Goal: Task Accomplishment & Management: Complete application form

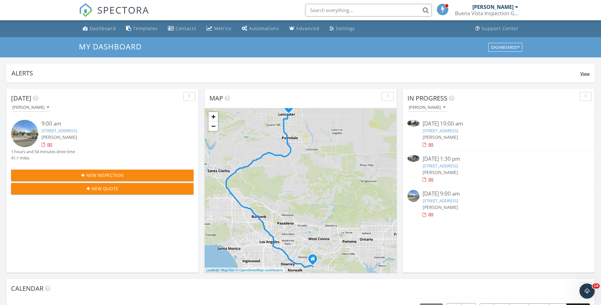
scroll to position [586, 611]
click at [101, 28] on div "Dashboard" at bounding box center [103, 28] width 26 height 6
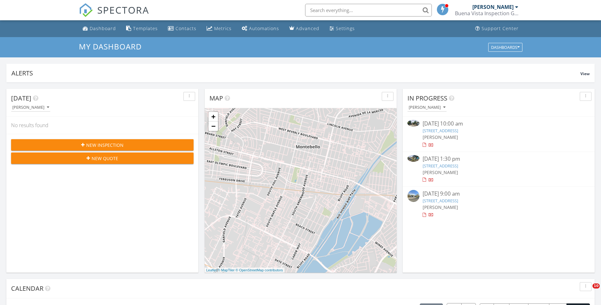
click at [458, 129] on link "3339 East 4th St, Los Angeles, CA 90063" at bounding box center [439, 131] width 35 height 6
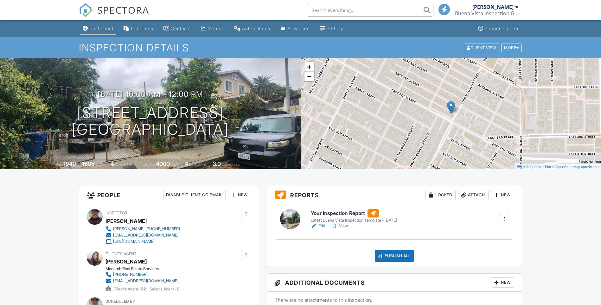
click at [107, 31] on link "Dashboard" at bounding box center [98, 29] width 36 height 12
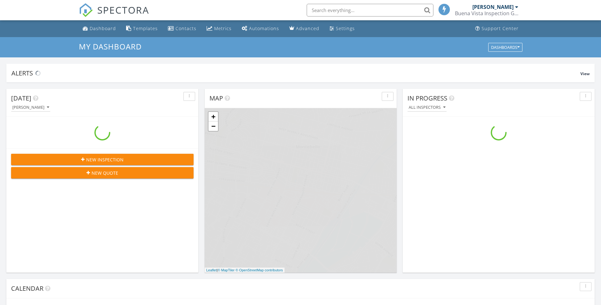
scroll to position [586, 611]
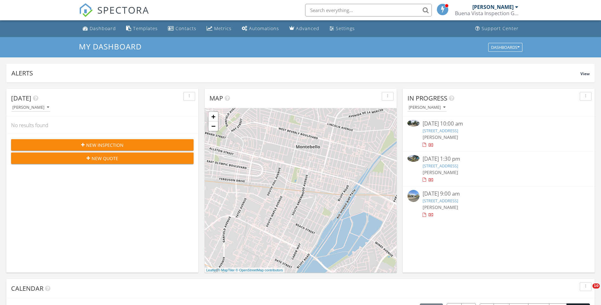
click at [455, 166] on link "430 W 58th St, Los Angeles, CA 90037" at bounding box center [439, 166] width 35 height 6
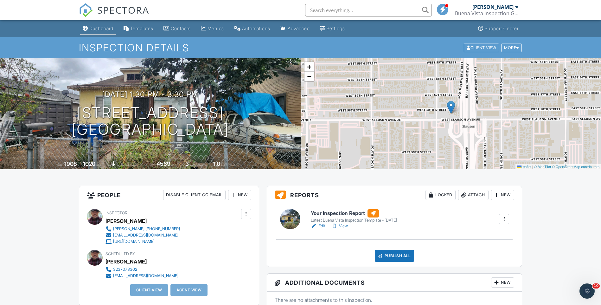
click at [96, 30] on div "Dashboard" at bounding box center [101, 28] width 24 height 5
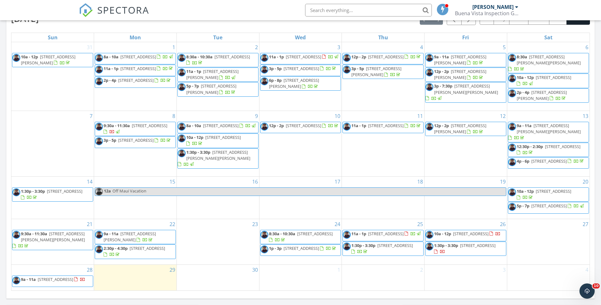
scroll to position [317, 0]
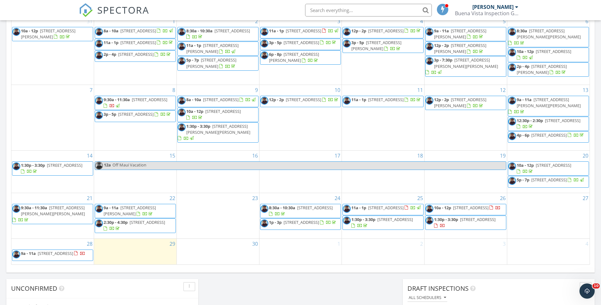
click at [131, 245] on div "29" at bounding box center [135, 251] width 82 height 26
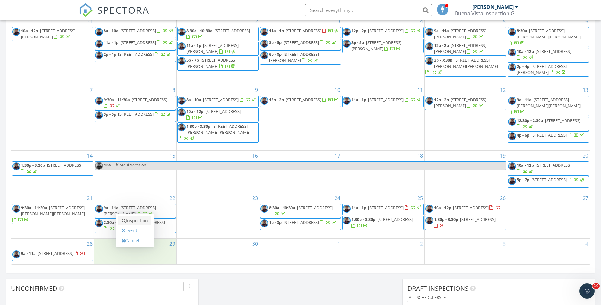
click at [134, 220] on link "Inspection" at bounding box center [134, 220] width 33 height 10
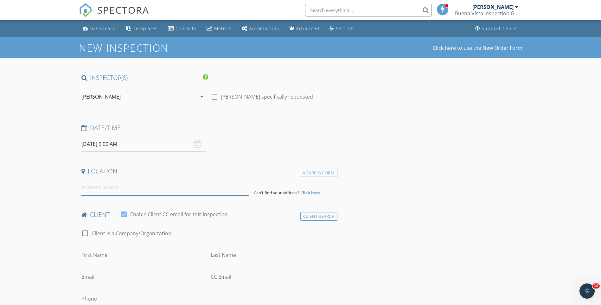
click at [117, 186] on input at bounding box center [164, 188] width 167 height 16
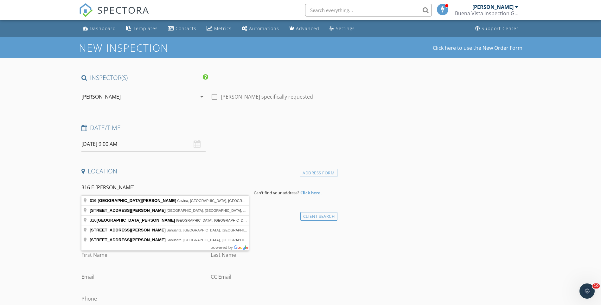
type input "316 East Puente Street, Covina, CA, USA"
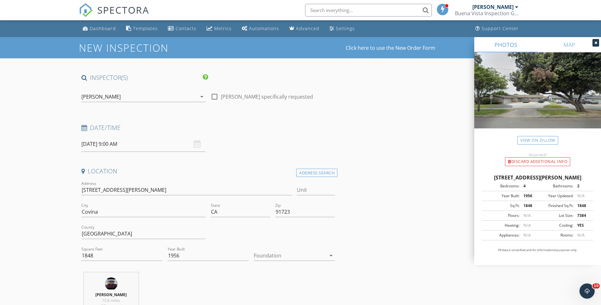
click at [333, 255] on icon "arrow_drop_down" at bounding box center [331, 255] width 8 height 8
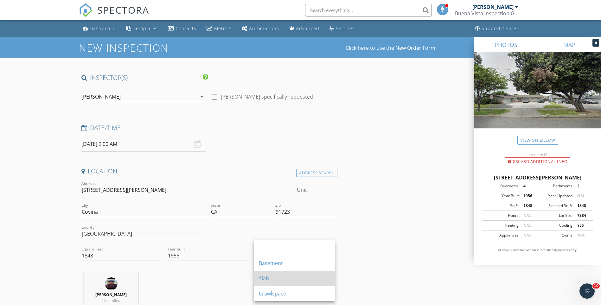
click at [292, 278] on div "Slab" at bounding box center [294, 278] width 71 height 8
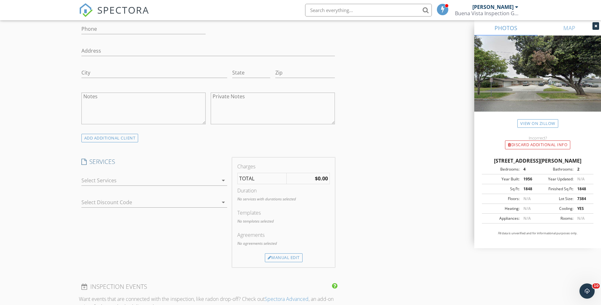
scroll to position [412, 0]
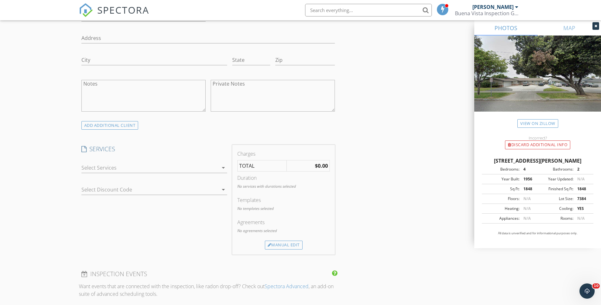
click at [221, 166] on icon "arrow_drop_down" at bounding box center [223, 168] width 8 height 8
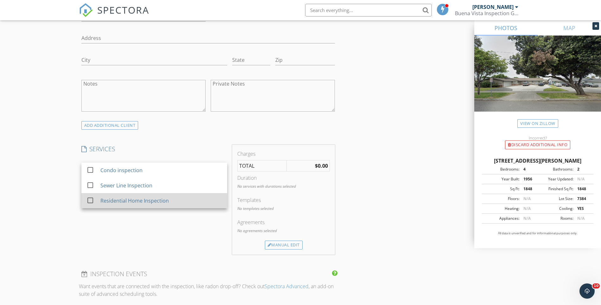
click at [87, 200] on div at bounding box center [90, 200] width 11 height 11
checkbox input "true"
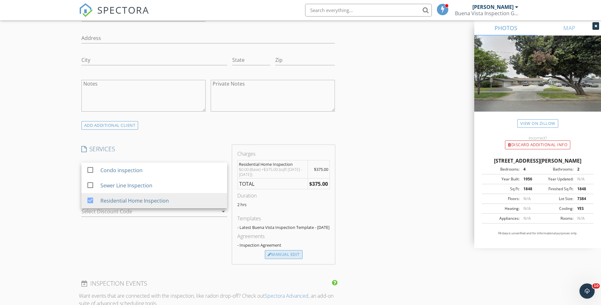
click at [284, 259] on div "Manual Edit" at bounding box center [284, 254] width 38 height 9
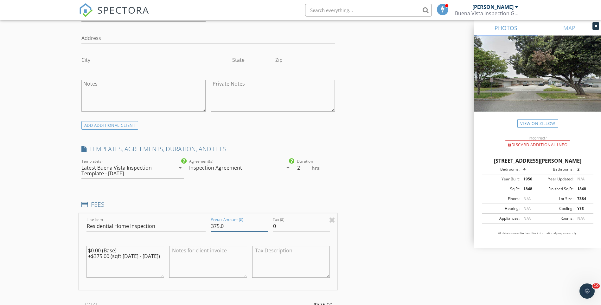
click at [211, 227] on input "375.0" at bounding box center [239, 226] width 57 height 10
type input "550.0"
click at [357, 207] on div "INSPECTOR(S) check_box Robert Gonzalez PRIMARY Robert Gonzalez arrow_drop_down …" at bounding box center [300, 262] width 443 height 1200
click at [61, 158] on div "New Inspection Click here to use the New Order Form INSPECTOR(S) check_box Robe…" at bounding box center [300, 251] width 601 height 1252
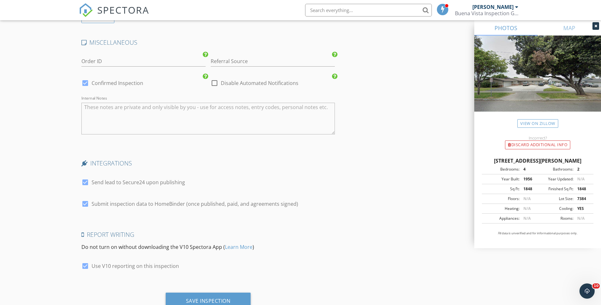
scroll to position [985, 0]
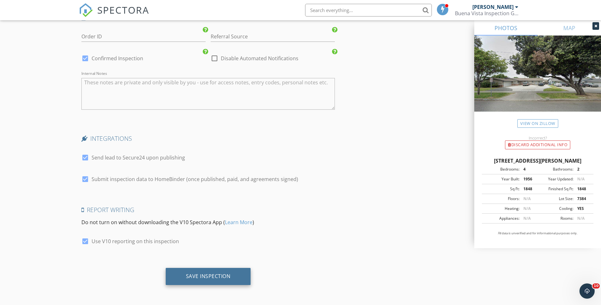
click at [203, 276] on div "Save Inspection" at bounding box center [208, 276] width 45 height 6
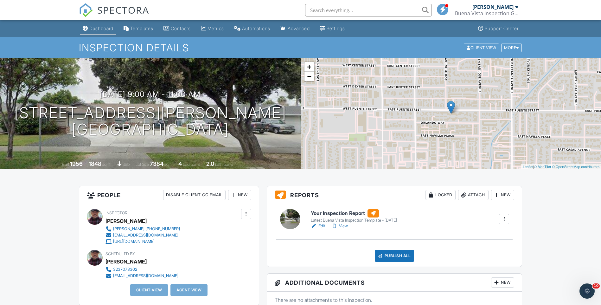
click at [97, 30] on div "Dashboard" at bounding box center [101, 28] width 24 height 5
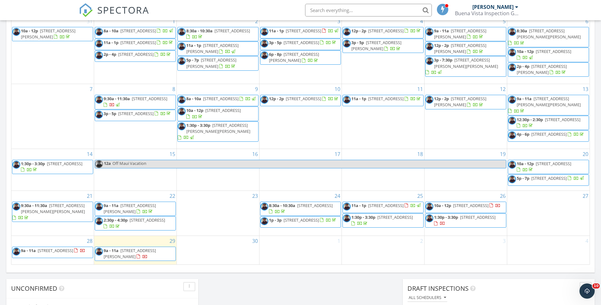
click at [133, 240] on div "29 9a - 11a [STREET_ADDRESS][PERSON_NAME]" at bounding box center [135, 250] width 82 height 29
click at [138, 212] on link "Inspection" at bounding box center [134, 215] width 33 height 10
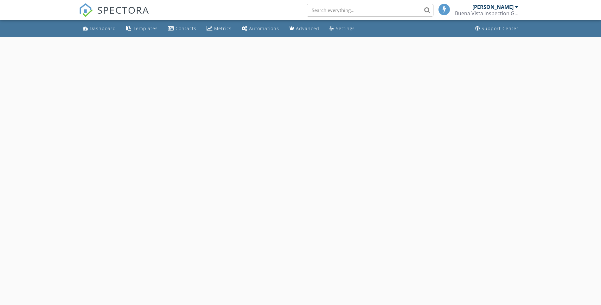
select select "8"
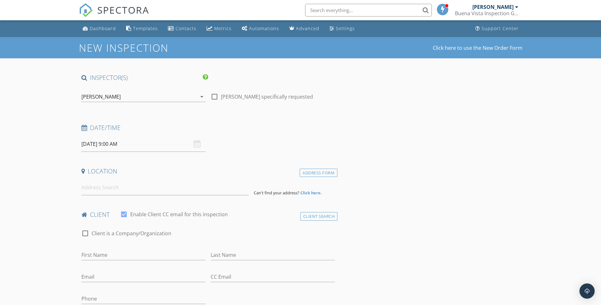
click at [141, 143] on input "[DATE] 9:00 AM" at bounding box center [143, 144] width 124 height 16
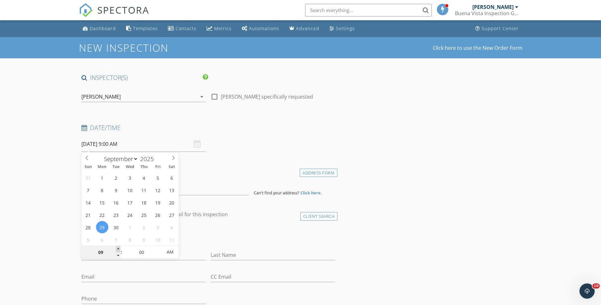
type input "10"
type input "09/29/2025 10:00 AM"
click at [116, 248] on span at bounding box center [118, 249] width 4 height 6
type input "11"
type input "09/29/2025 11:00 AM"
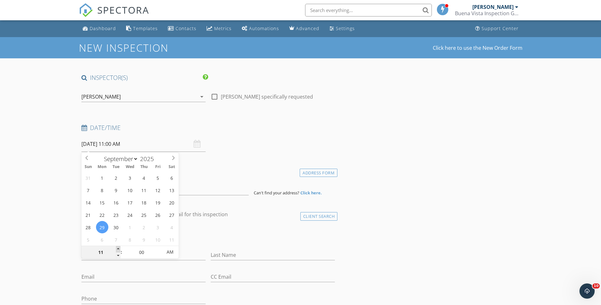
click at [116, 248] on span at bounding box center [118, 249] width 4 height 6
type input "12"
type input "09/29/2025 12:00 PM"
click at [116, 248] on span at bounding box center [118, 249] width 4 height 6
type input "01"
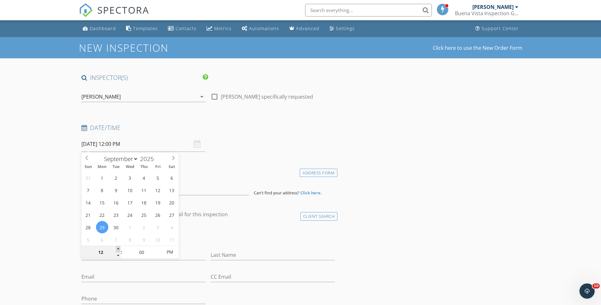
type input "[DATE] 1:00 PM"
click at [116, 248] on span at bounding box center [118, 249] width 4 height 6
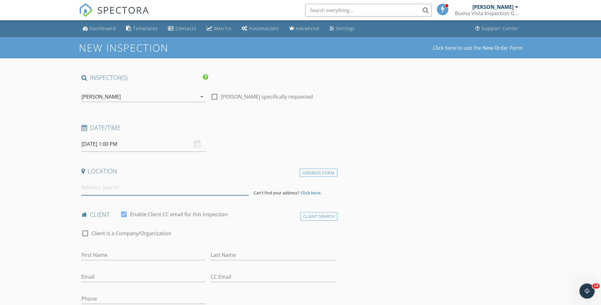
click at [103, 185] on input at bounding box center [164, 188] width 167 height 16
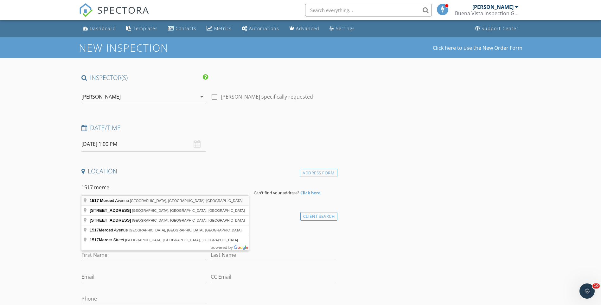
type input "1517 Merced Avenue, South El Monte, CA, USA"
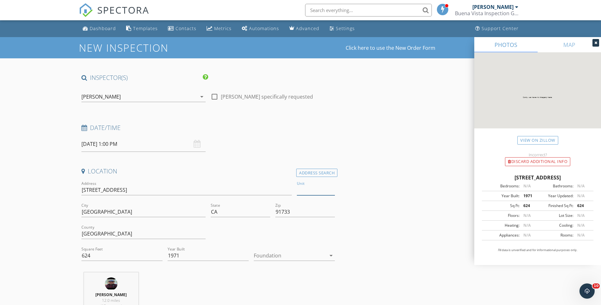
click at [312, 191] on input "Unit" at bounding box center [316, 190] width 38 height 10
type input "52"
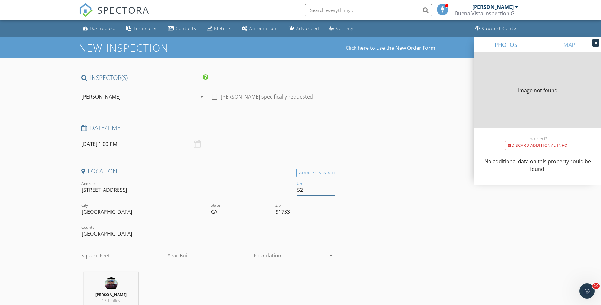
type input "624"
type input "1971"
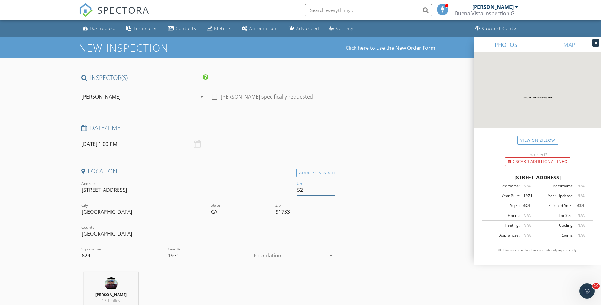
type input "52"
click at [332, 256] on icon "arrow_drop_down" at bounding box center [331, 255] width 8 height 8
click at [303, 288] on div "Crawlspace" at bounding box center [294, 293] width 71 height 15
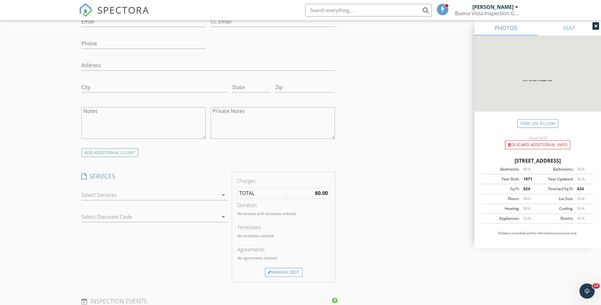
scroll to position [412, 0]
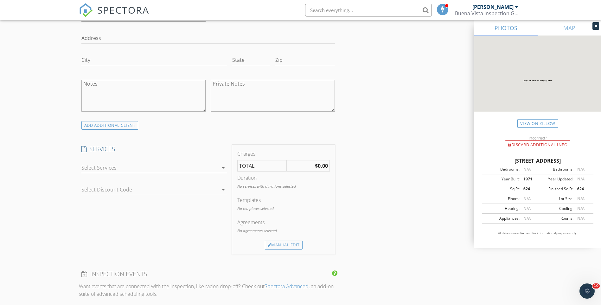
click at [223, 167] on icon "arrow_drop_down" at bounding box center [223, 168] width 8 height 8
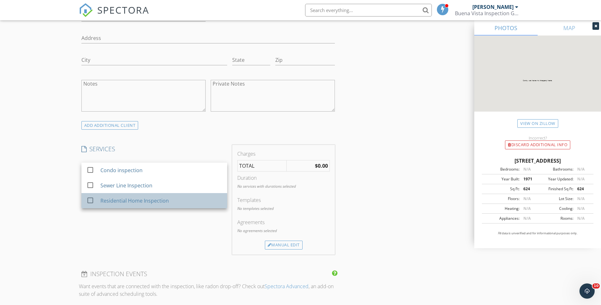
click at [90, 204] on div at bounding box center [91, 206] width 10 height 4
checkbox input "true"
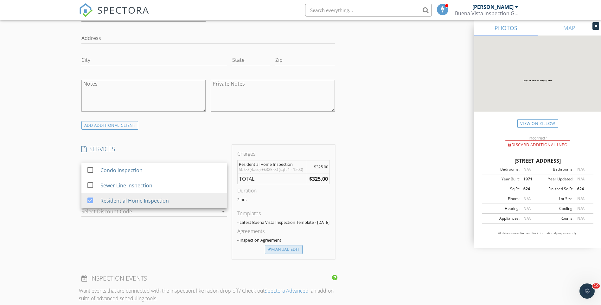
click at [293, 254] on div "Manual Edit" at bounding box center [284, 249] width 38 height 9
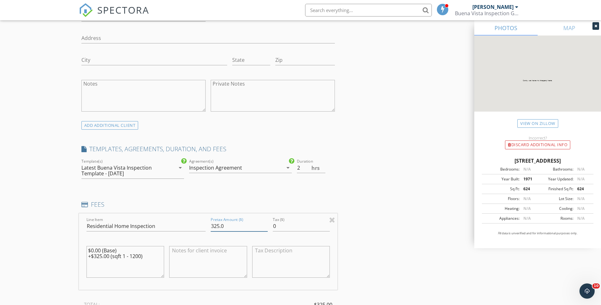
click at [211, 222] on input "325.0" at bounding box center [239, 226] width 57 height 10
type input "275.0"
click at [379, 188] on div "INSPECTOR(S) check_box Robert Gonzalez PRIMARY Robert Gonzalez arrow_drop_down …" at bounding box center [300, 262] width 443 height 1200
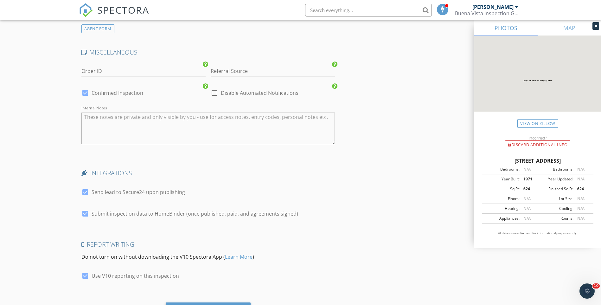
scroll to position [985, 0]
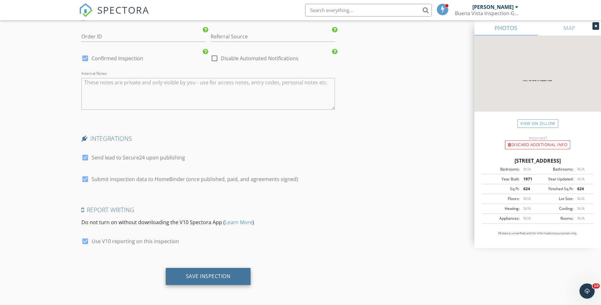
click at [213, 275] on div "Save Inspection" at bounding box center [208, 276] width 45 height 6
